Goal: Task Accomplishment & Management: Manage account settings

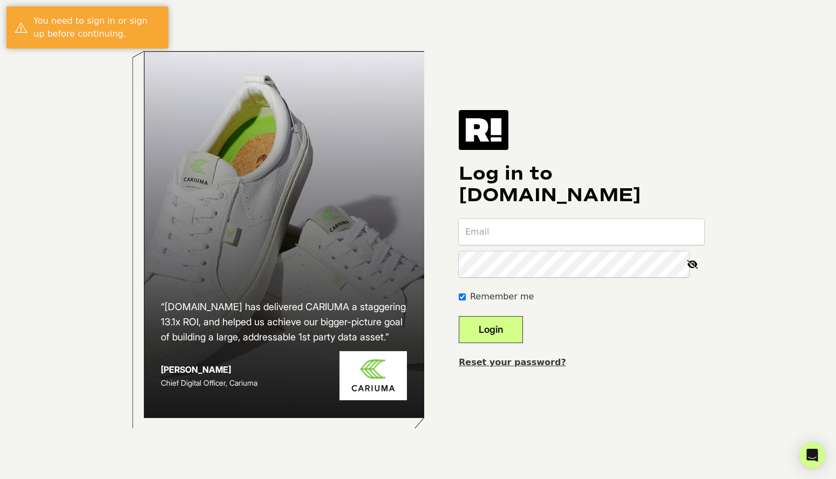
type input "[PERSON_NAME][EMAIL_ADDRESS][DOMAIN_NAME]"
click at [506, 330] on button "Login" at bounding box center [491, 329] width 64 height 27
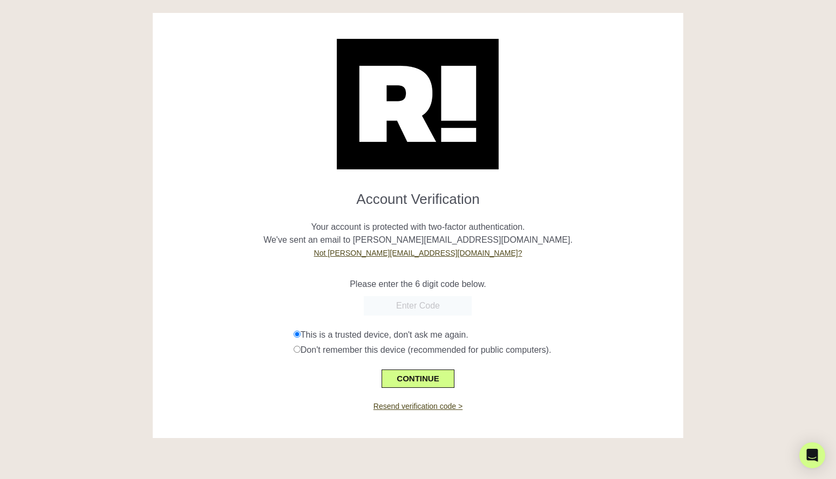
click at [231, 280] on p "Please enter the 6 digit code below." at bounding box center [418, 284] width 514 height 13
click at [428, 308] on input "text" at bounding box center [418, 305] width 108 height 19
paste input "998421"
type input "998421"
click at [409, 380] on button "CONTINUE" at bounding box center [418, 379] width 72 height 18
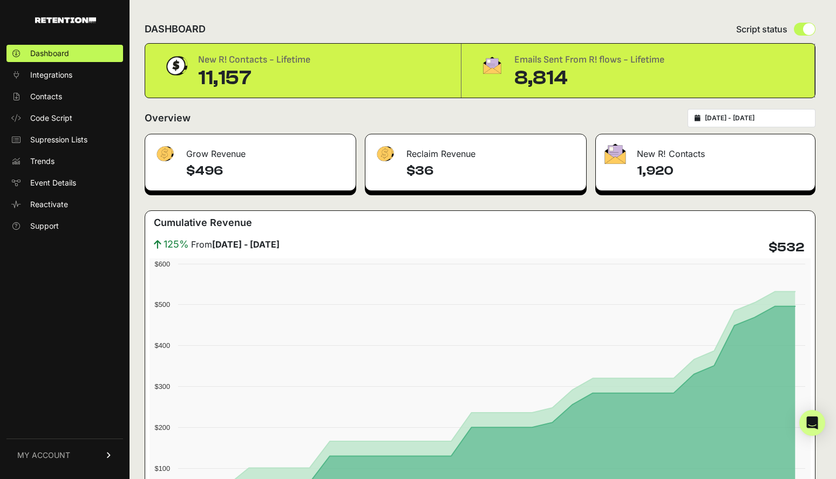
click at [57, 454] on span "MY ACCOUNT" at bounding box center [43, 455] width 53 height 11
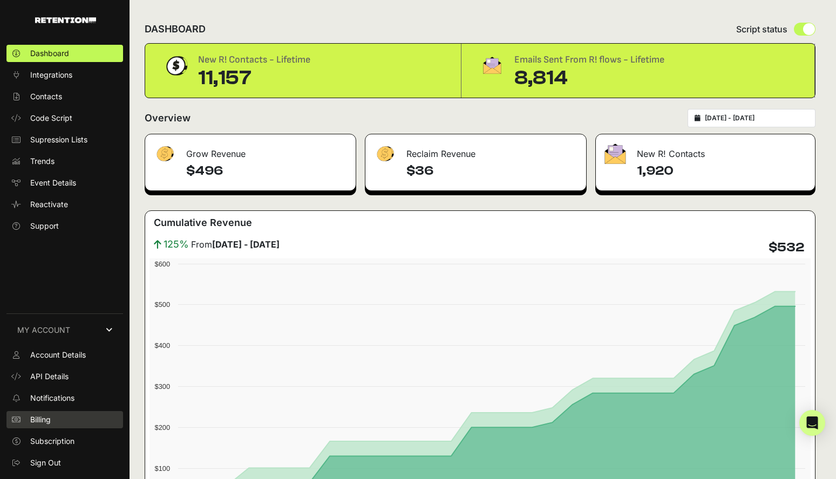
click at [45, 415] on span "Billing" at bounding box center [40, 420] width 21 height 11
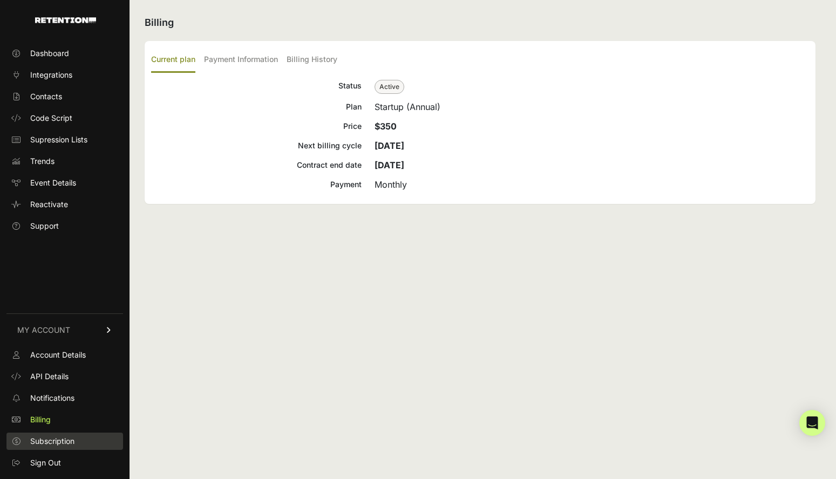
click at [45, 445] on span "Subscription" at bounding box center [52, 441] width 44 height 11
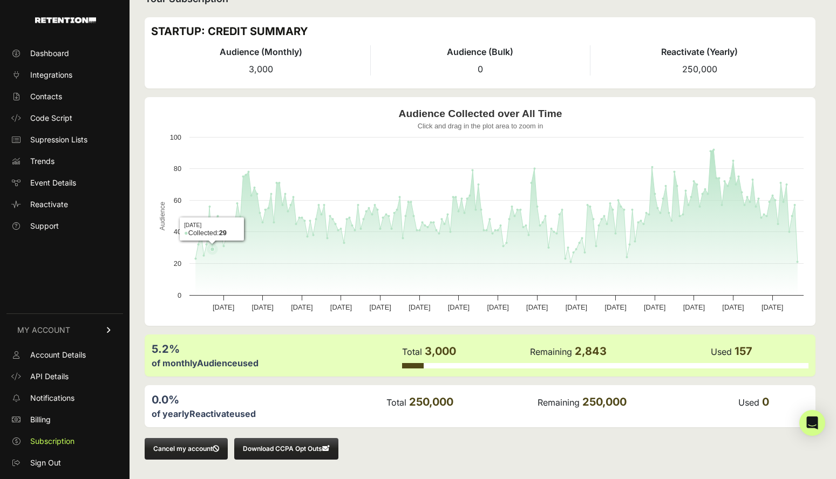
scroll to position [24, 0]
click at [187, 450] on button "Cancel my account" at bounding box center [186, 449] width 83 height 22
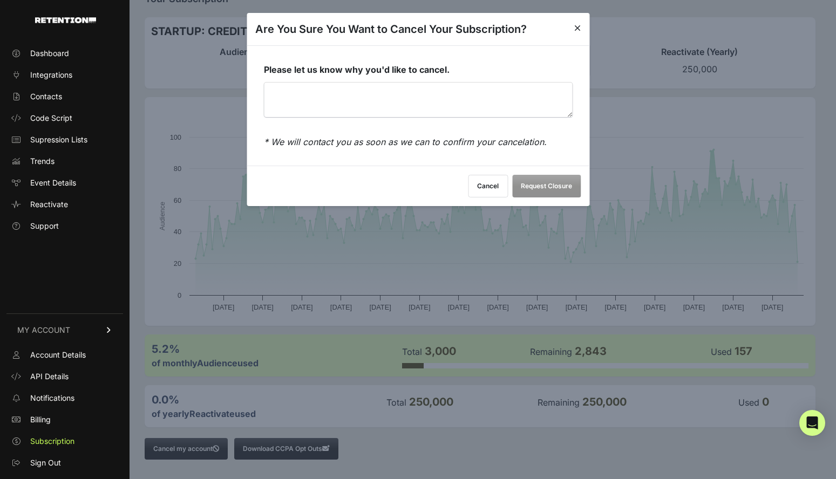
click at [340, 101] on textarea "Please let us know why you'd like to cancel." at bounding box center [418, 100] width 308 height 35
type textarea "W"
type textarea "Not hitting KPIs"
click at [542, 186] on button "Request Closure" at bounding box center [546, 186] width 69 height 23
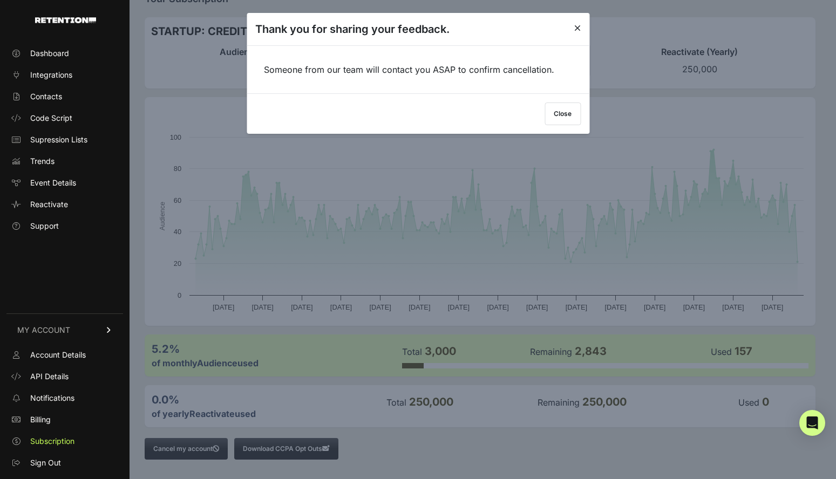
click at [562, 112] on button "Close" at bounding box center [563, 114] width 36 height 23
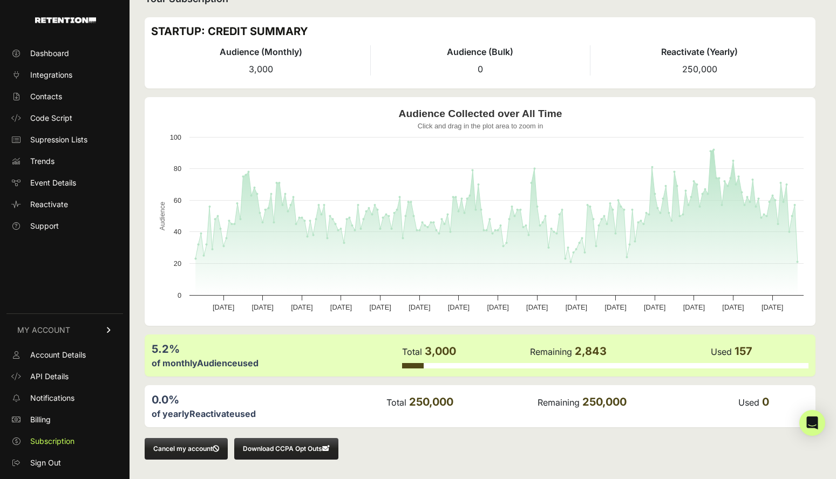
click at [562, 112] on button "Close" at bounding box center [563, 114] width 36 height 23
